Goal: Task Accomplishment & Management: Manage account settings

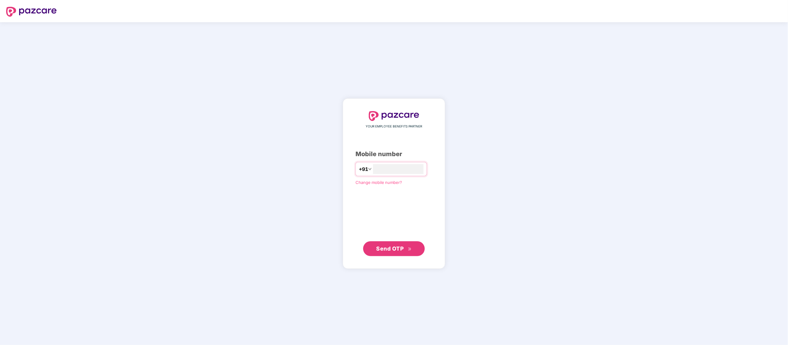
type input "**********"
click at [409, 254] on button "Send OTP" at bounding box center [394, 248] width 62 height 15
